Goal: Obtain resource: Download file/media

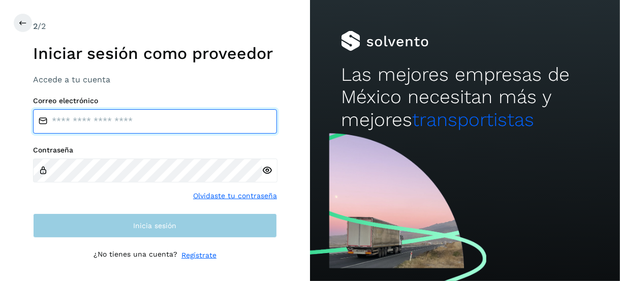
type input "**********"
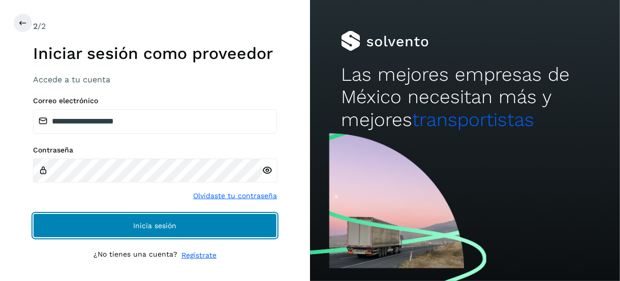
click at [162, 227] on span "Inicia sesión" at bounding box center [155, 225] width 43 height 7
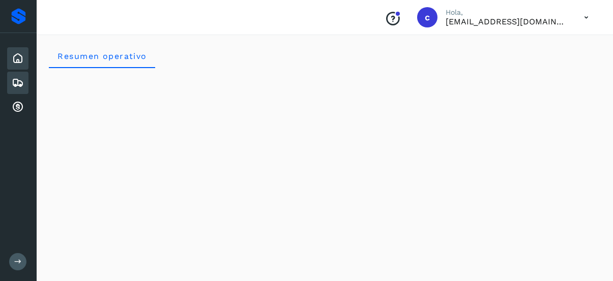
click at [11, 78] on div "Embarques" at bounding box center [17, 83] width 21 height 22
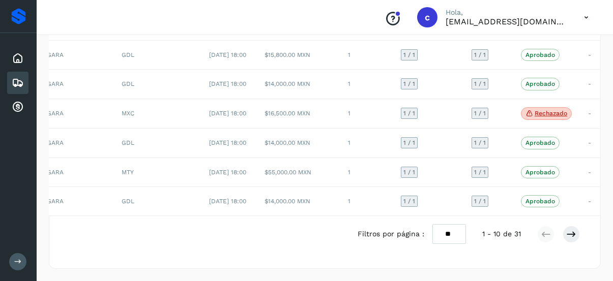
scroll to position [270, 0]
click at [570, 236] on icon at bounding box center [571, 234] width 10 height 10
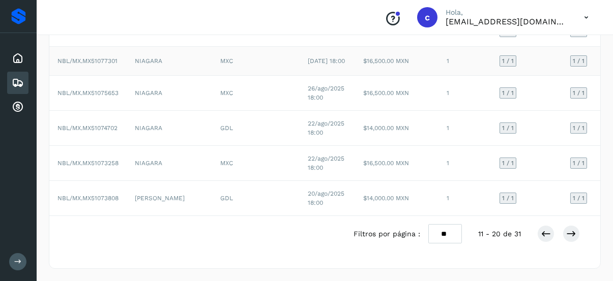
click at [85, 57] on span "NBL/MX.MX51077301" at bounding box center [87, 60] width 60 height 7
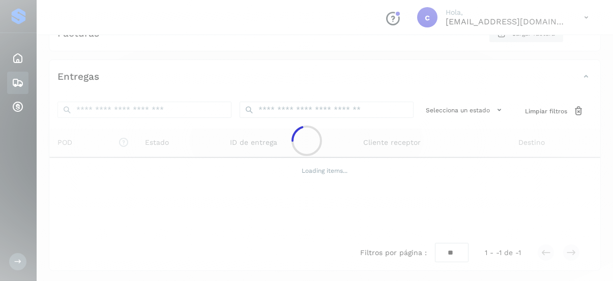
scroll to position [235, 0]
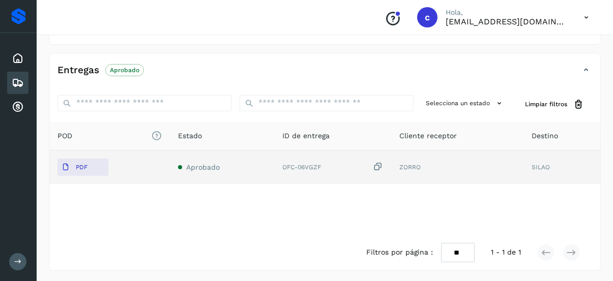
click at [205, 166] on span "Aprobado" at bounding box center [203, 167] width 34 height 8
click at [103, 163] on button "PDF" at bounding box center [82, 167] width 51 height 17
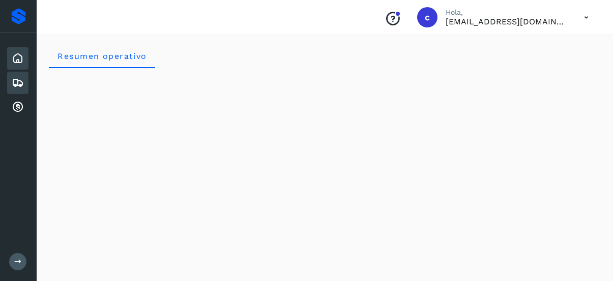
click at [20, 78] on icon at bounding box center [18, 83] width 12 height 12
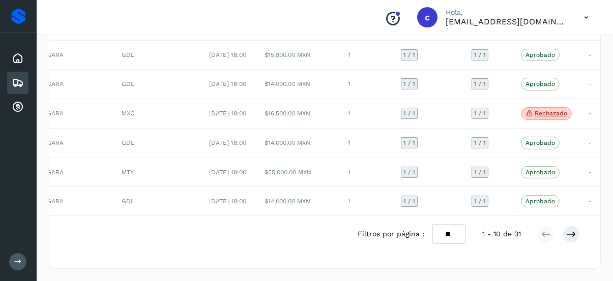
scroll to position [270, 0]
click at [566, 235] on icon at bounding box center [571, 234] width 10 height 10
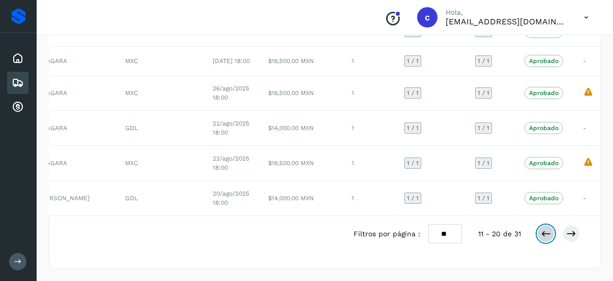
click at [544, 230] on icon at bounding box center [545, 234] width 10 height 10
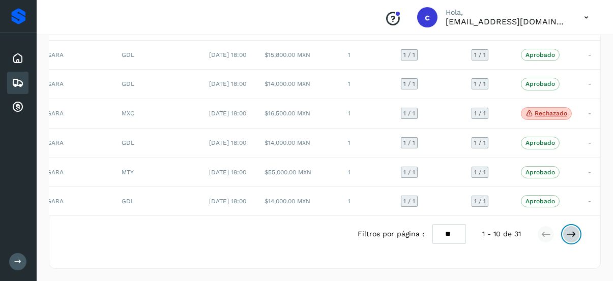
click at [574, 233] on icon at bounding box center [571, 234] width 10 height 10
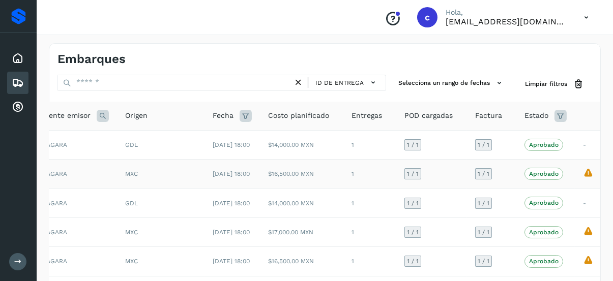
scroll to position [0, 0]
click at [529, 178] on p "Aprobado" at bounding box center [543, 174] width 29 height 7
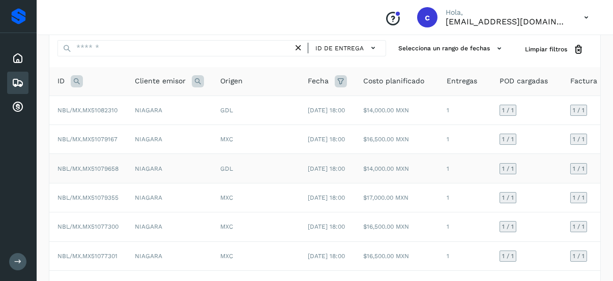
scroll to position [51, 0]
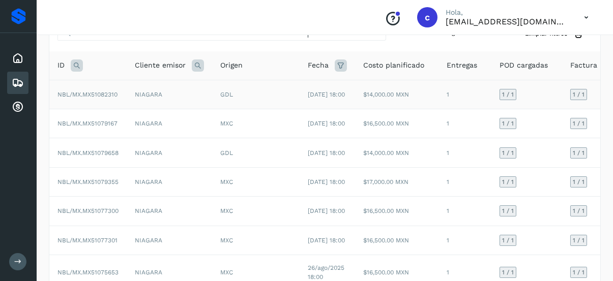
click at [360, 101] on td "$14,000.00 MXN" at bounding box center [396, 94] width 83 height 29
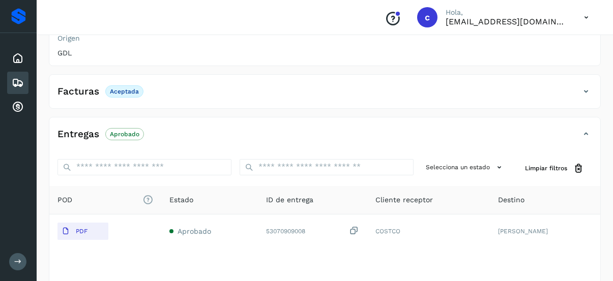
scroll to position [203, 0]
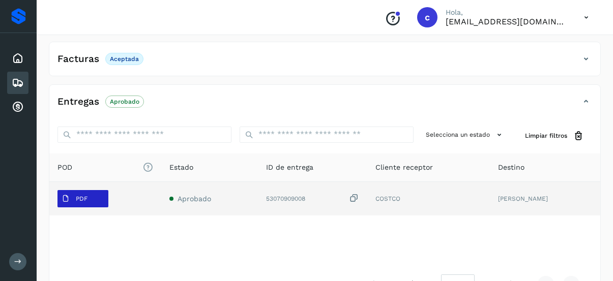
click at [84, 197] on p "PDF" at bounding box center [82, 198] width 12 height 7
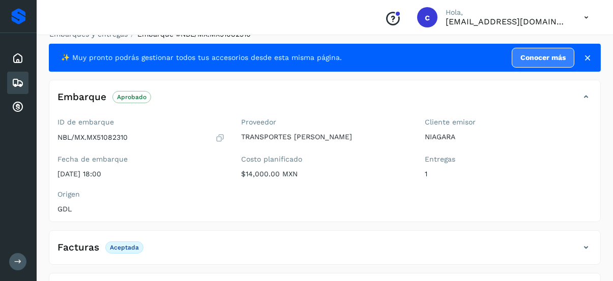
scroll to position [0, 0]
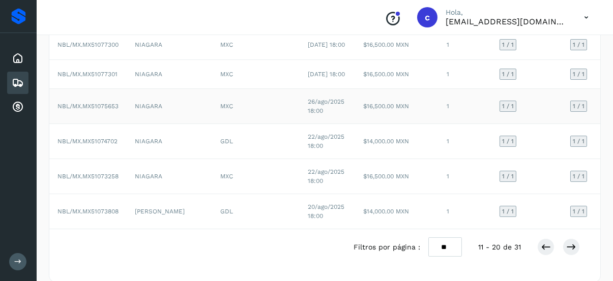
scroll to position [254, 0]
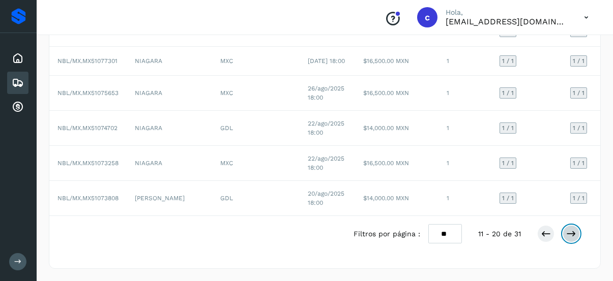
click at [576, 242] on button at bounding box center [570, 233] width 17 height 17
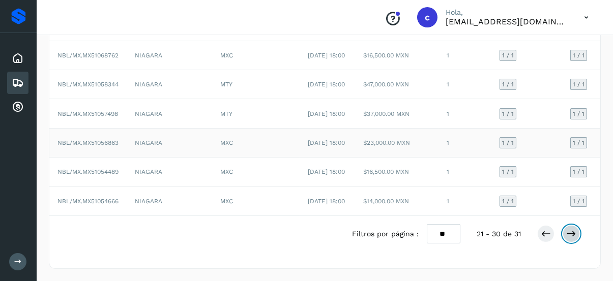
scroll to position [270, 0]
click at [572, 230] on icon at bounding box center [571, 234] width 10 height 10
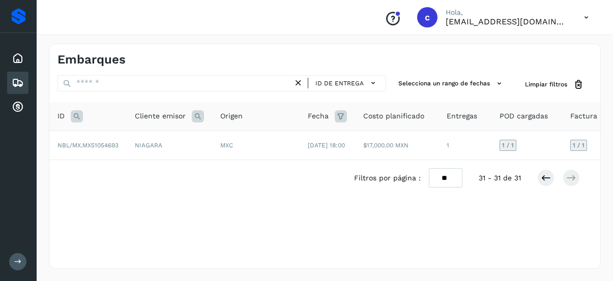
scroll to position [0, 0]
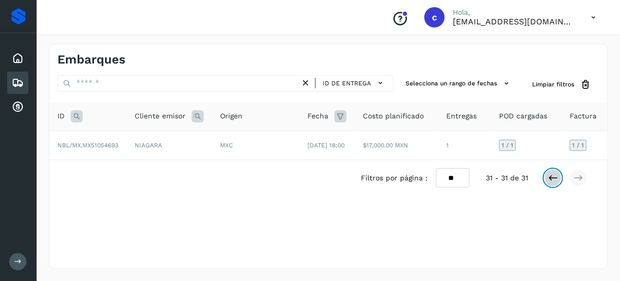
click at [557, 183] on icon at bounding box center [553, 178] width 10 height 10
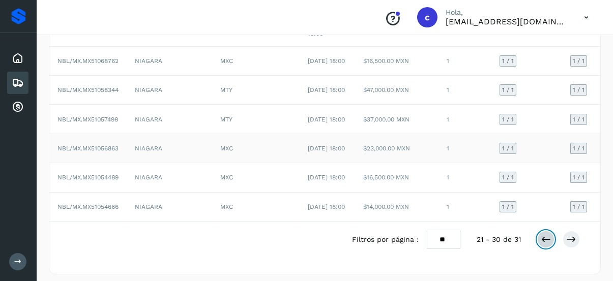
scroll to position [254, 0]
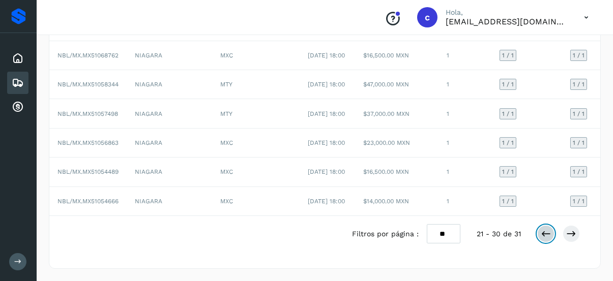
click at [542, 242] on button at bounding box center [545, 233] width 17 height 17
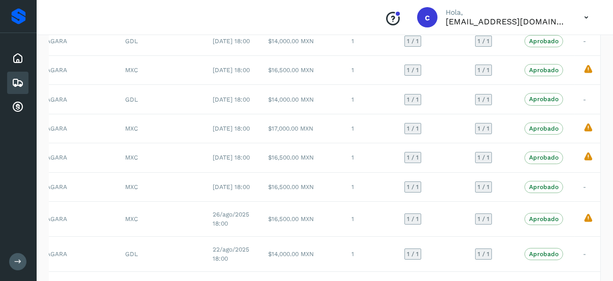
scroll to position [270, 0]
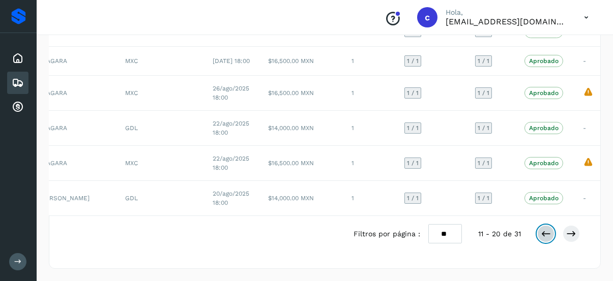
click at [539, 237] on button at bounding box center [545, 233] width 17 height 17
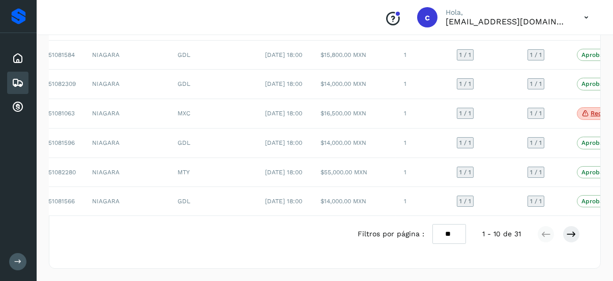
scroll to position [0, 99]
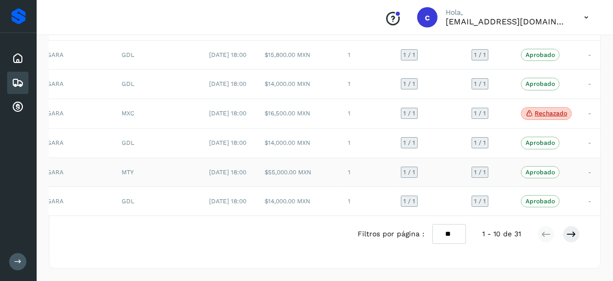
click at [53, 176] on td "NIAGARA" at bounding box center [70, 172] width 85 height 29
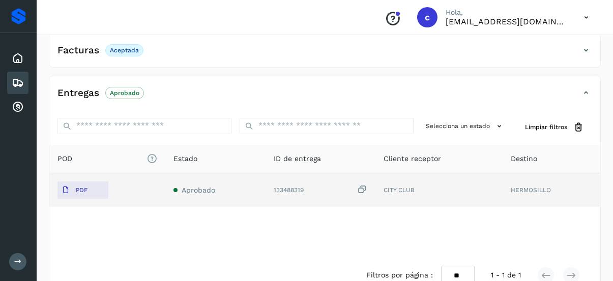
scroll to position [235, 0]
